Goal: Find specific page/section: Find specific page/section

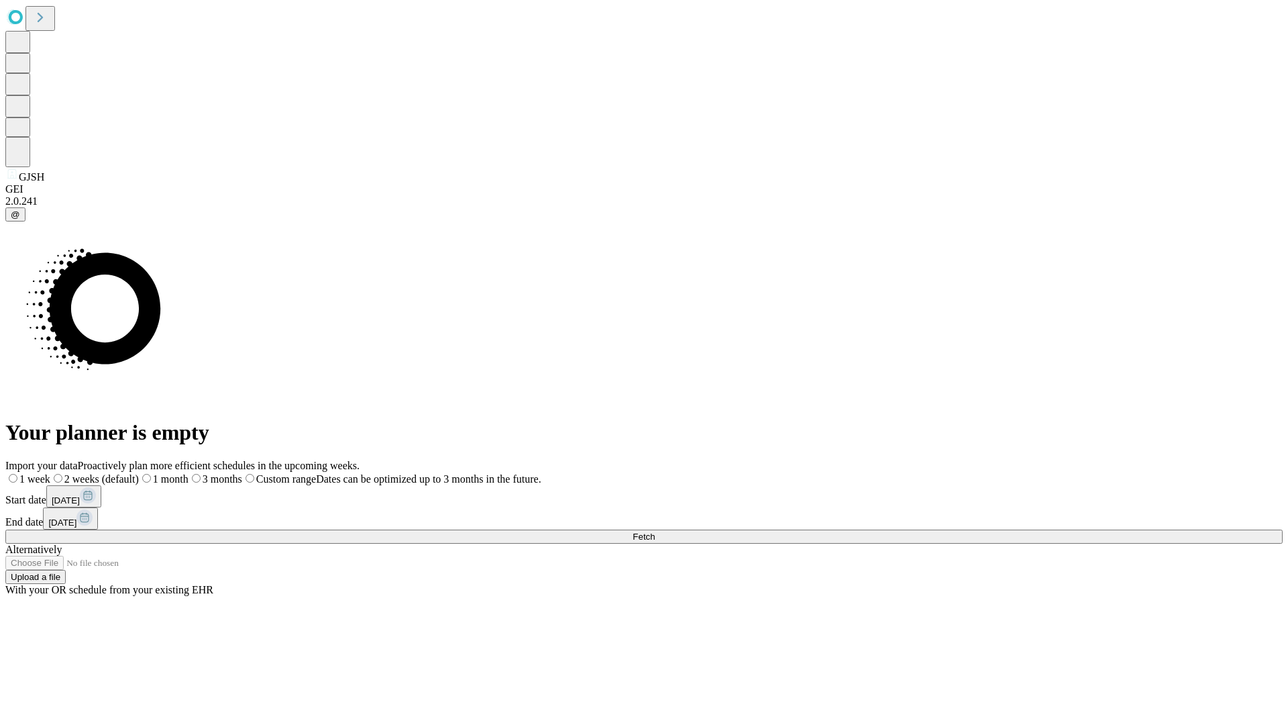
click at [655, 531] on span "Fetch" at bounding box center [644, 536] width 22 height 10
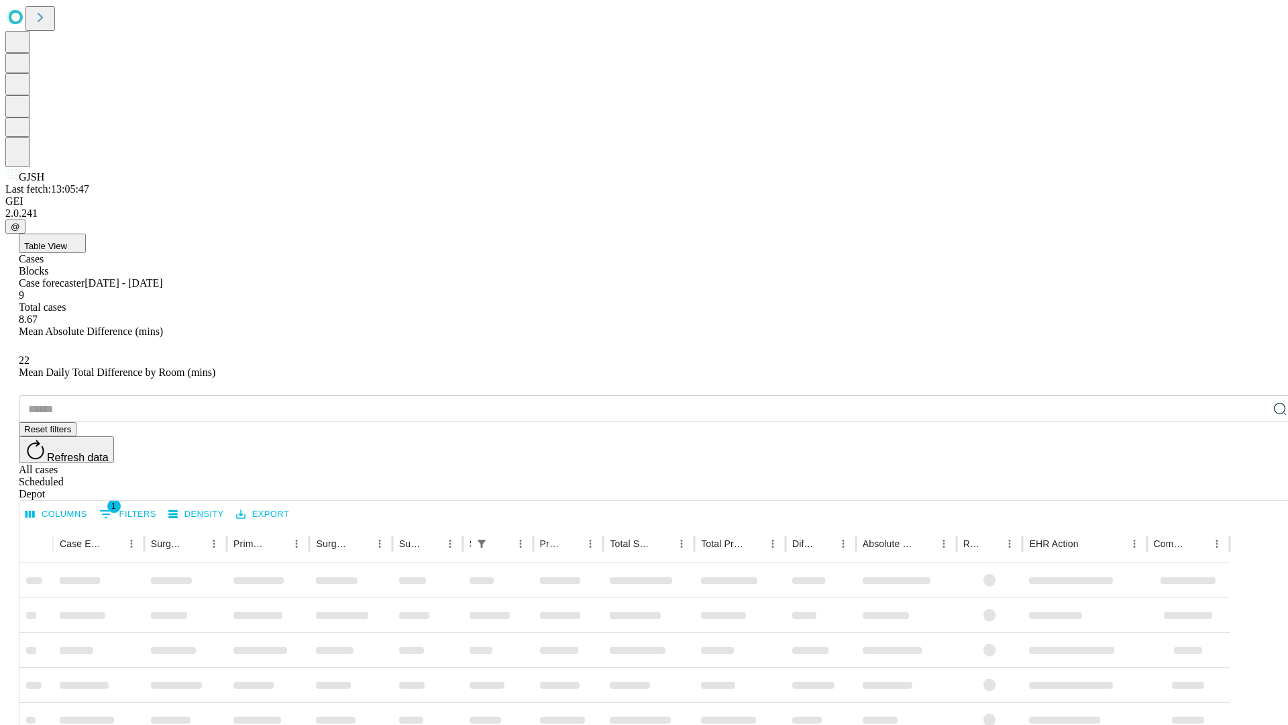
click at [1253, 488] on div "Depot" at bounding box center [657, 494] width 1277 height 12
